Goal: Task Accomplishment & Management: Manage account settings

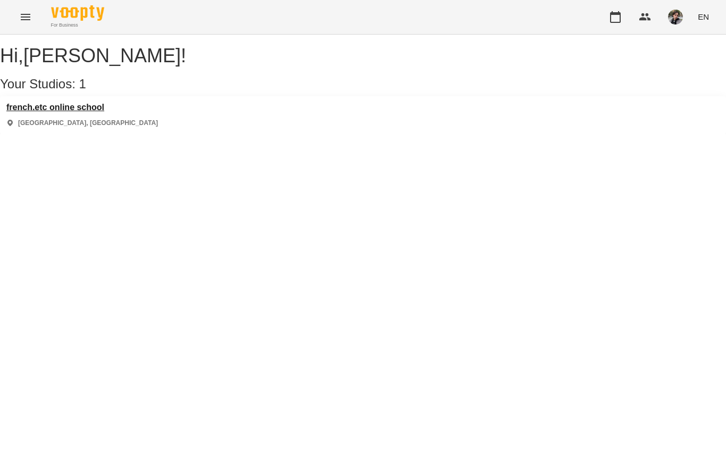
click at [106, 112] on h3 "french.etc online school" at bounding box center [82, 108] width 152 height 10
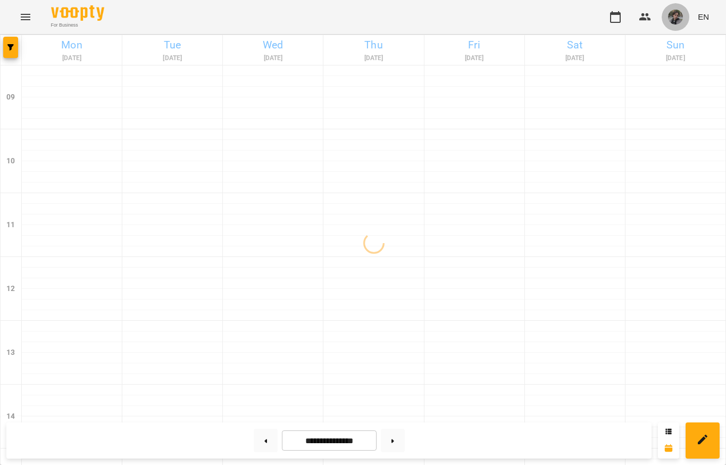
click at [679, 15] on img "button" at bounding box center [675, 17] width 15 height 15
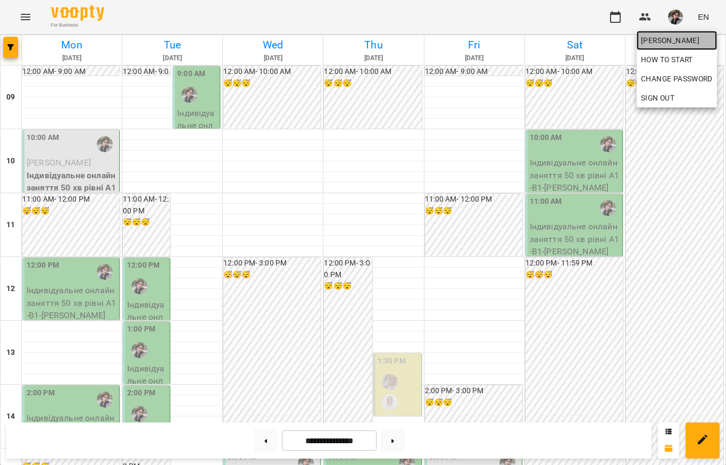
click at [673, 39] on span "[PERSON_NAME]" at bounding box center [677, 40] width 72 height 13
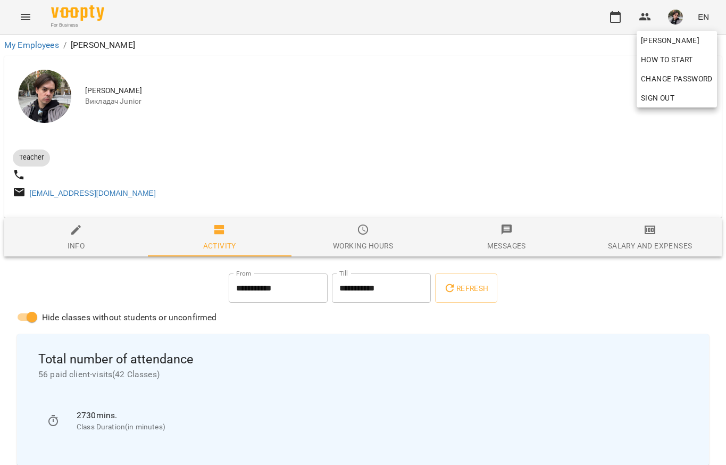
click at [388, 110] on div at bounding box center [363, 232] width 726 height 465
click at [607, 16] on button "button" at bounding box center [616, 17] width 26 height 26
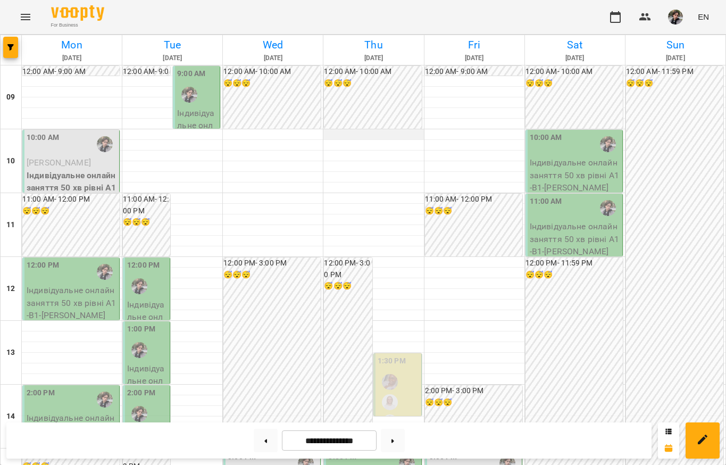
click at [397, 135] on div at bounding box center [373, 134] width 100 height 11
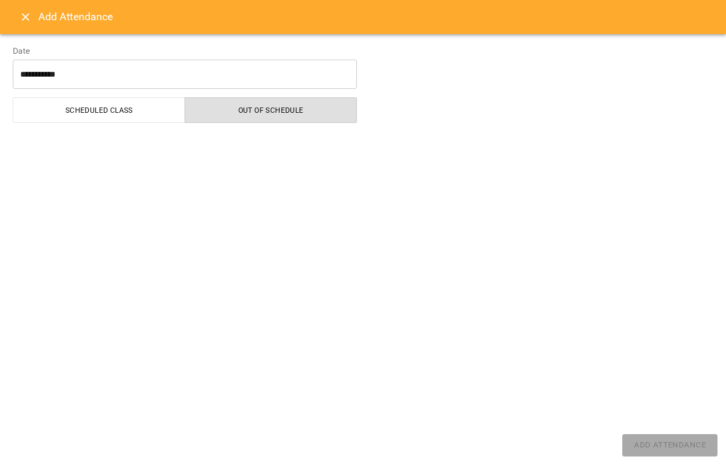
select select "**********"
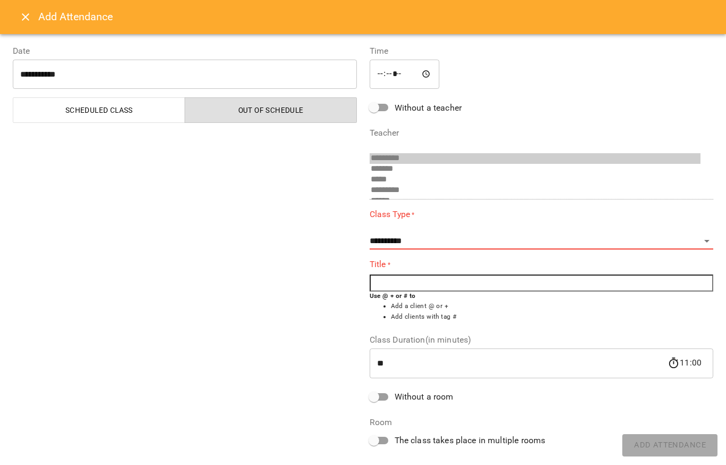
click at [11, 15] on div "Add Attendance" at bounding box center [363, 17] width 726 height 34
click at [27, 16] on icon "Close" at bounding box center [25, 16] width 7 height 7
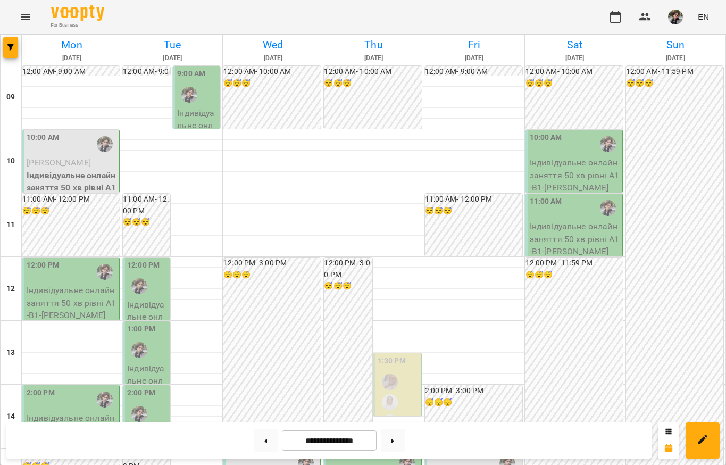
click at [674, 15] on img "button" at bounding box center [675, 17] width 15 height 15
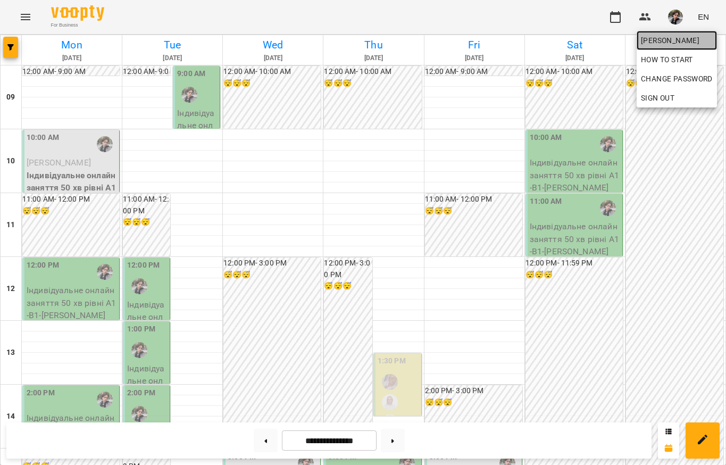
click at [656, 39] on span "[PERSON_NAME]" at bounding box center [677, 40] width 72 height 13
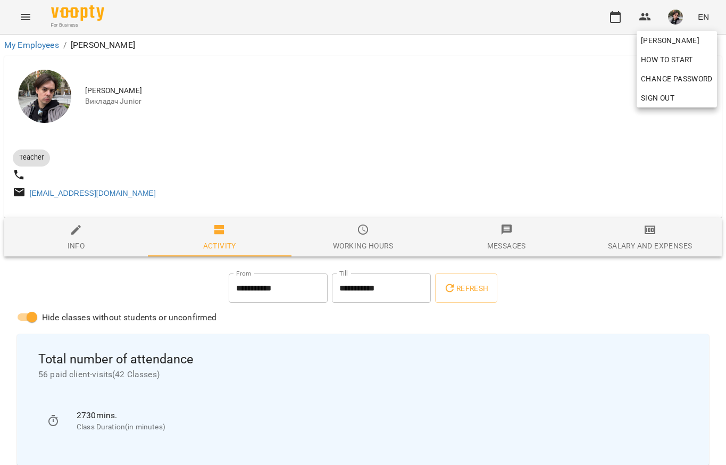
click at [384, 148] on div at bounding box center [363, 232] width 726 height 465
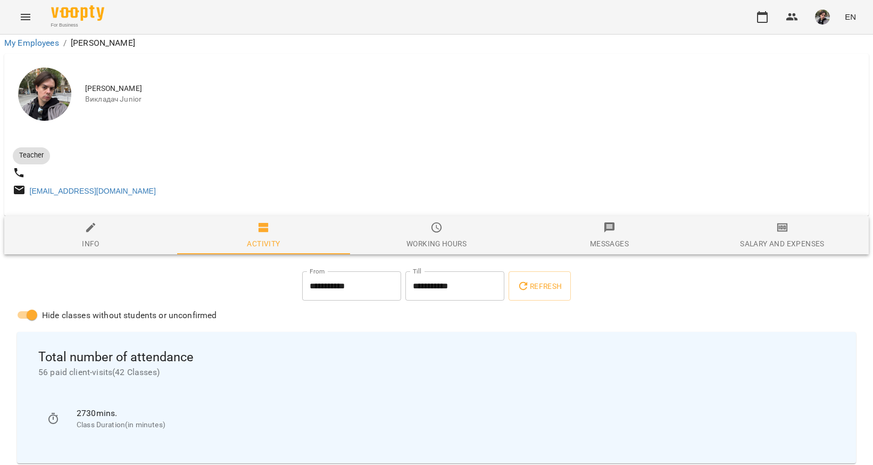
scroll to position [50, 0]
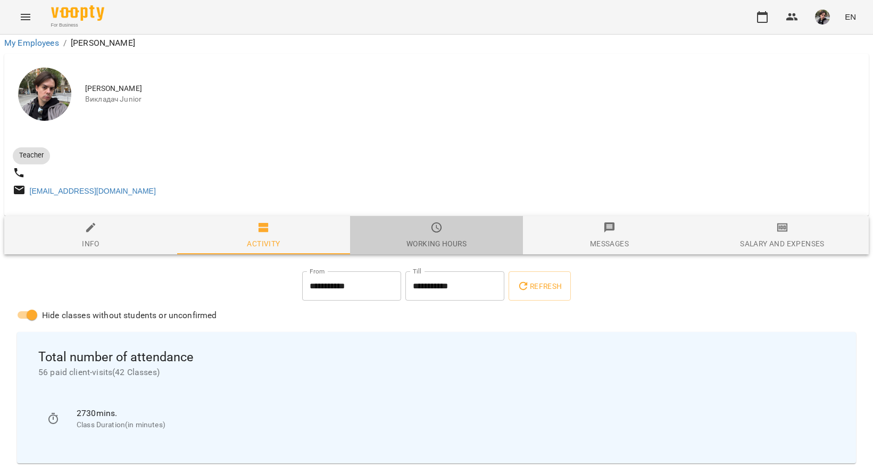
click at [424, 221] on span "Working hours" at bounding box center [436, 235] width 160 height 29
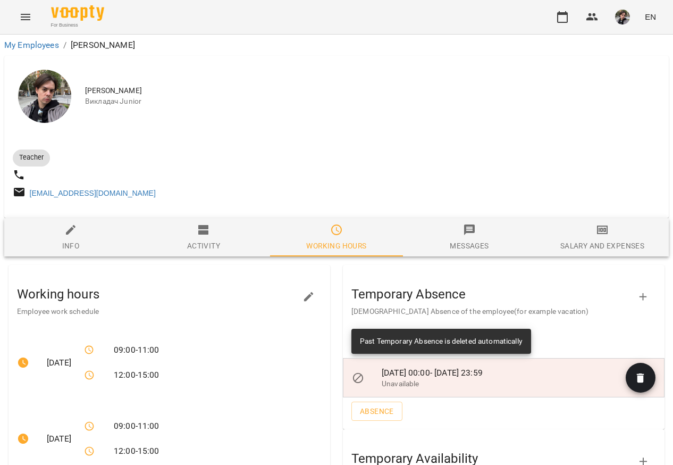
scroll to position [0, 0]
click at [554, 15] on button "button" at bounding box center [563, 17] width 26 height 26
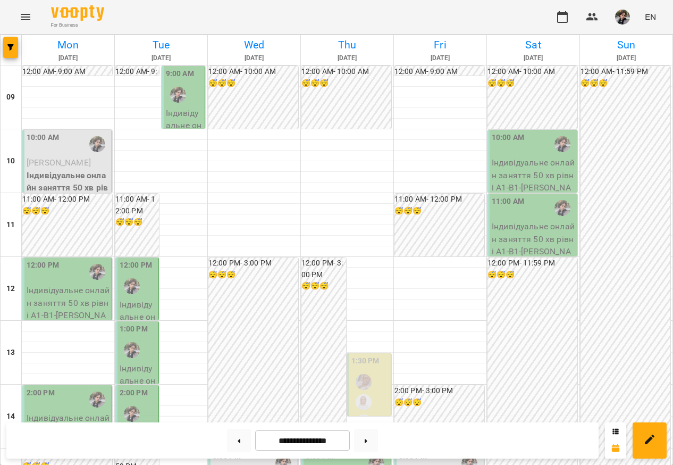
scroll to position [541, 0]
